Goal: Information Seeking & Learning: Learn about a topic

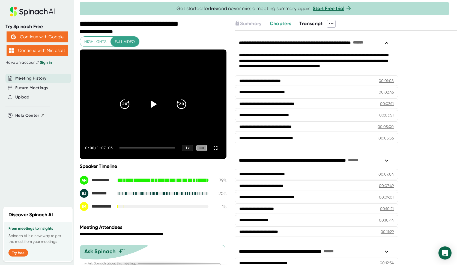
click at [314, 23] on span "Transcript" at bounding box center [311, 23] width 23 height 6
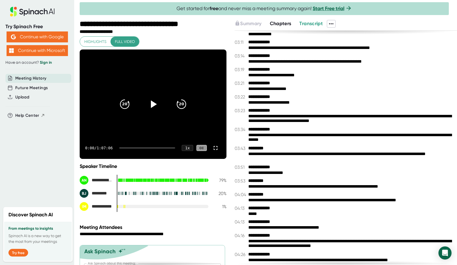
scroll to position [653, 0]
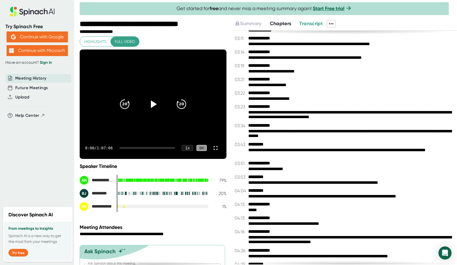
click at [292, 27] on button "Chapters" at bounding box center [281, 23] width 22 height 7
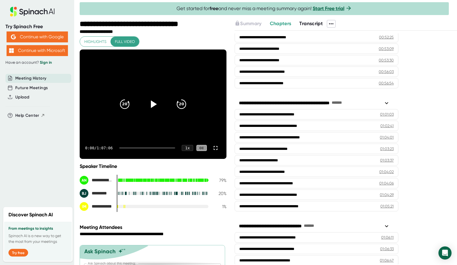
scroll to position [712, 0]
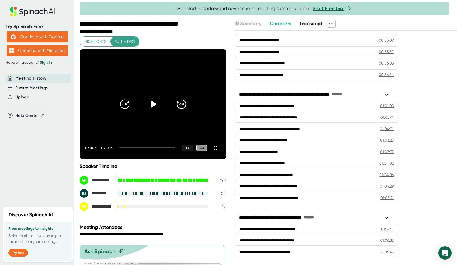
click at [305, 26] on span "Transcript" at bounding box center [311, 23] width 23 height 6
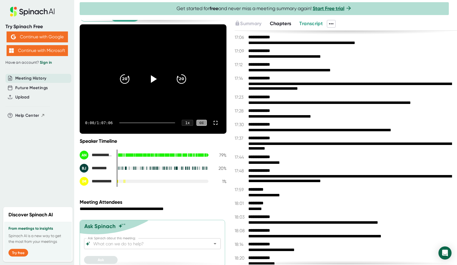
scroll to position [31, 0]
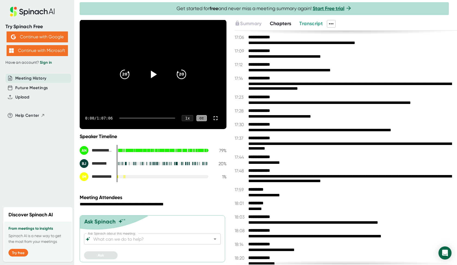
click at [287, 25] on span "Chapters" at bounding box center [281, 23] width 22 height 6
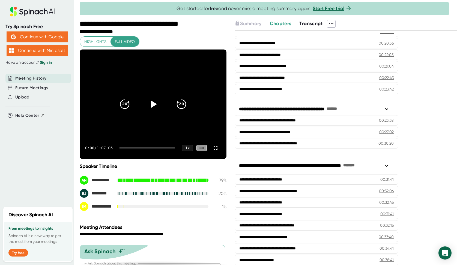
click at [34, 80] on span "Meeting History" at bounding box center [30, 78] width 31 height 6
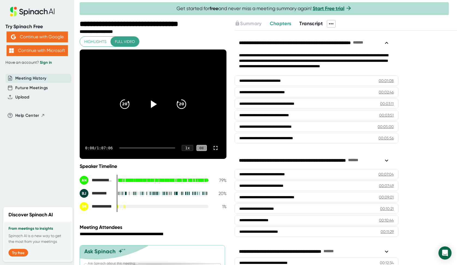
click at [34, 80] on span "Meeting History" at bounding box center [30, 78] width 31 height 6
